Goal: Information Seeking & Learning: Learn about a topic

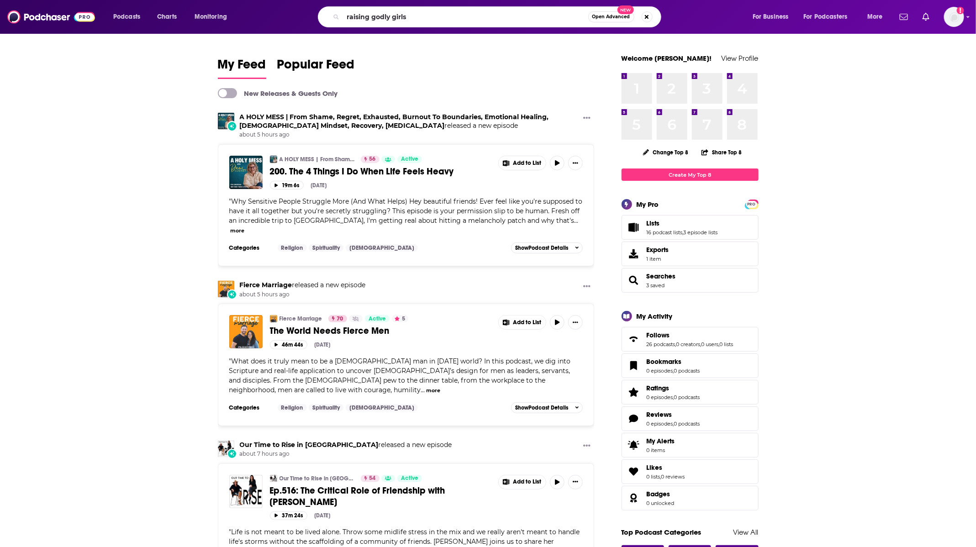
type input "raising godly girls"
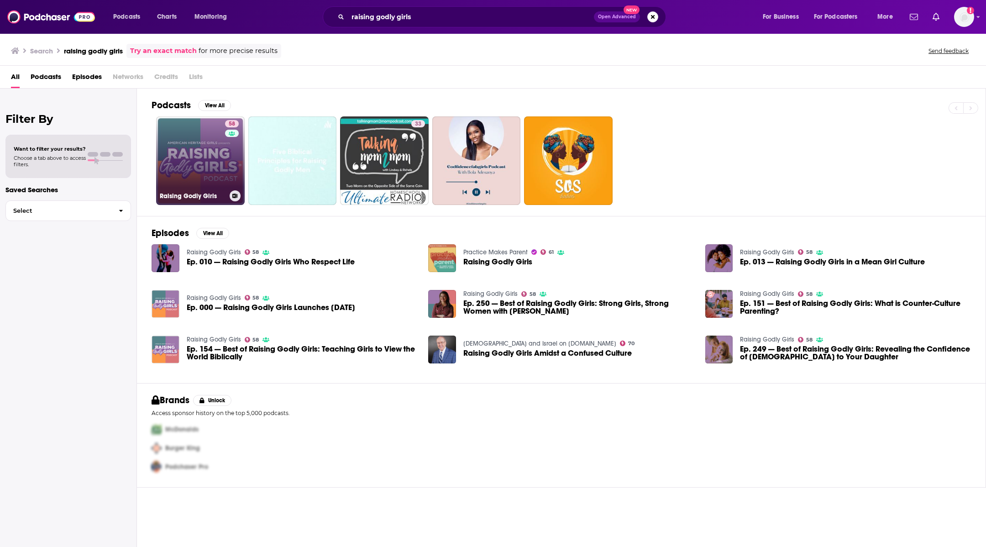
click at [203, 159] on link "58 Raising Godly Girls" at bounding box center [200, 160] width 89 height 89
